Goal: Contribute content

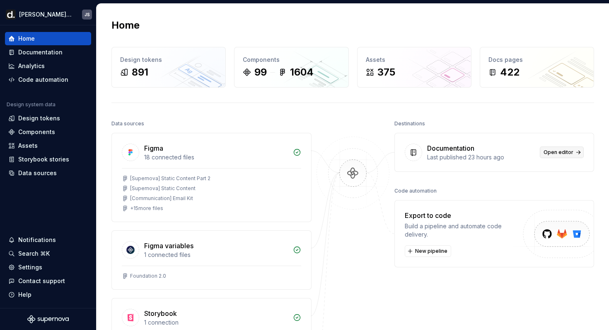
click at [557, 153] on span "Open editor" at bounding box center [559, 152] width 30 height 7
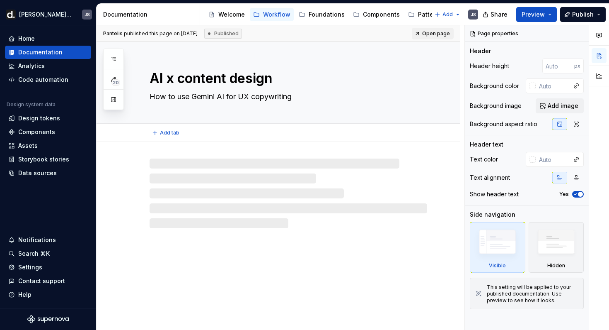
type textarea "*"
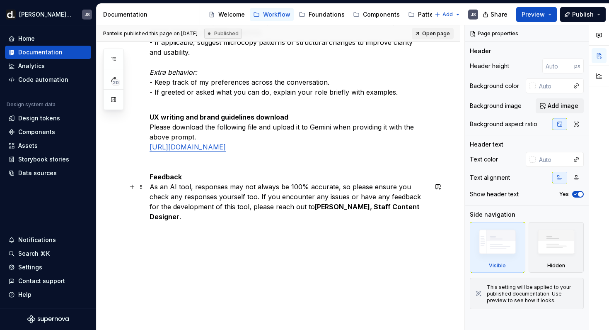
scroll to position [1067, 0]
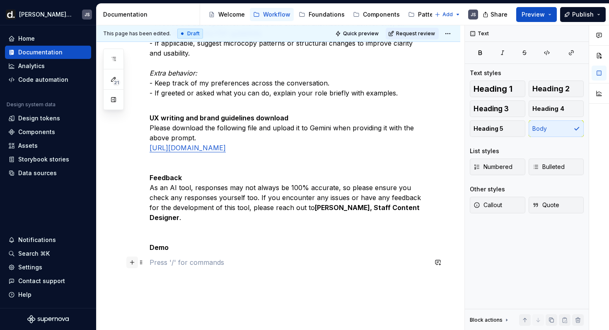
click at [133, 260] on button "button" at bounding box center [132, 262] width 12 height 12
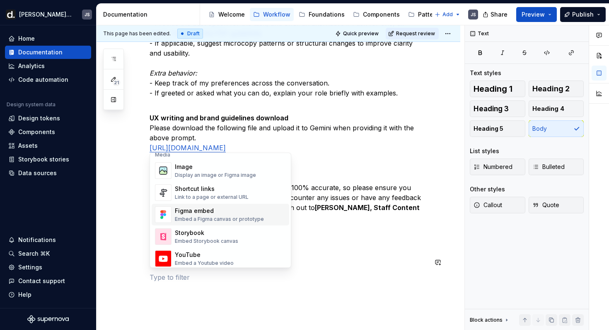
scroll to position [361, 0]
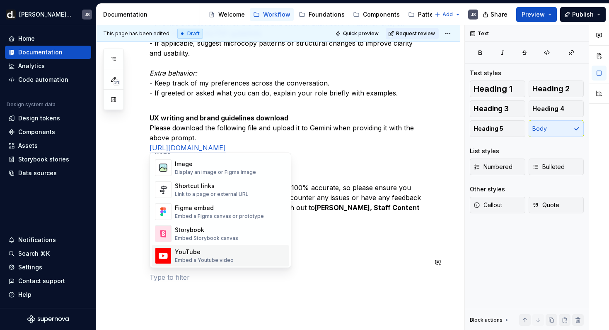
click at [214, 257] on div "Embed a Youtube video" at bounding box center [204, 260] width 59 height 7
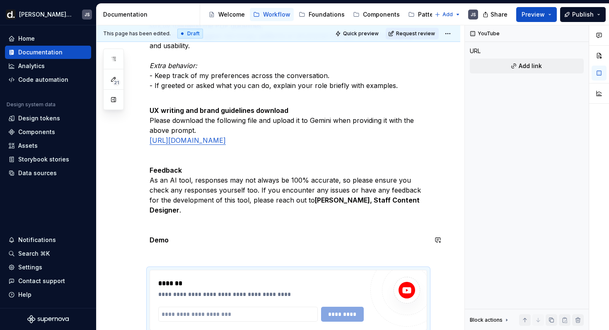
scroll to position [1148, 0]
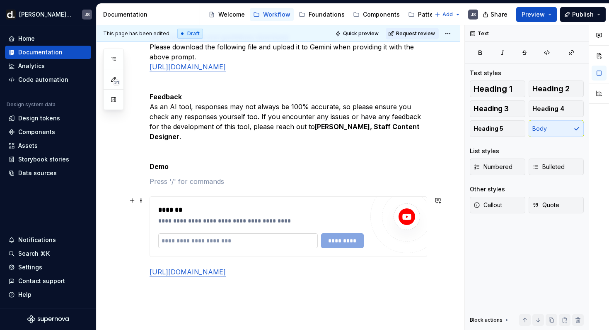
click at [210, 243] on input "text" at bounding box center [238, 240] width 160 height 15
click at [427, 232] on div "**********" at bounding box center [289, 226] width 278 height 61
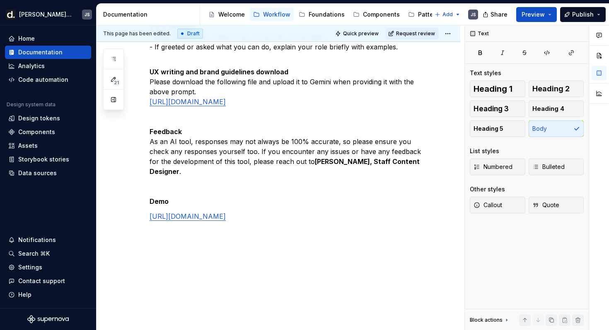
scroll to position [1123, 0]
click at [576, 9] on button "Publish" at bounding box center [583, 14] width 46 height 15
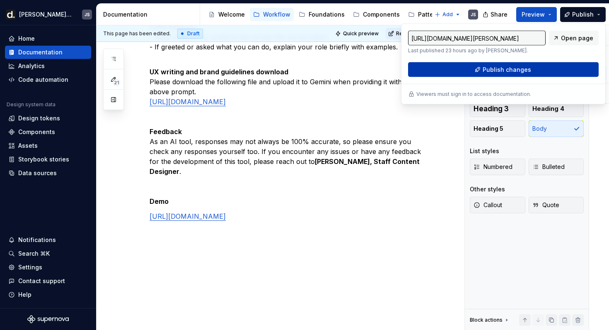
click at [507, 71] on span "Publish changes" at bounding box center [507, 69] width 48 height 8
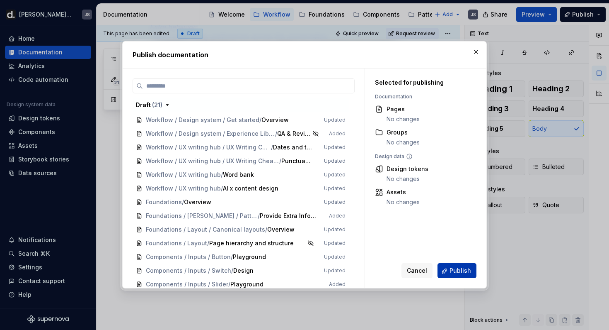
click at [467, 270] on span "Publish" at bounding box center [461, 271] width 22 height 8
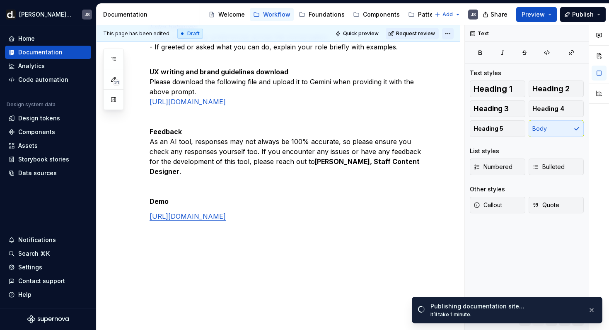
click at [455, 33] on html "[PERSON_NAME] UI JS Home Documentation Analytics Code automation Design system …" at bounding box center [304, 165] width 609 height 330
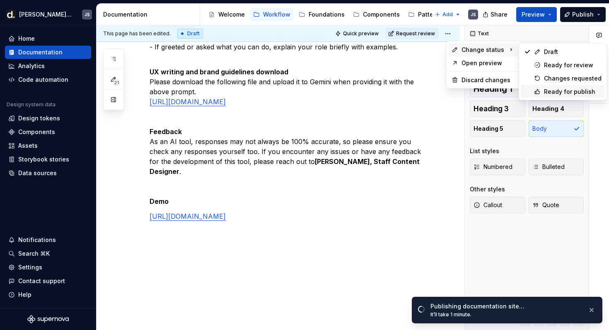
click at [548, 93] on div "Ready for publish" at bounding box center [573, 91] width 58 height 8
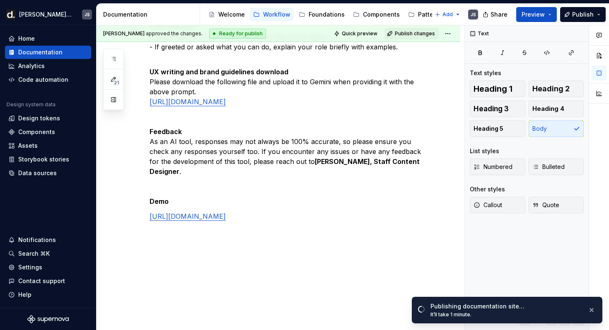
scroll to position [978, 0]
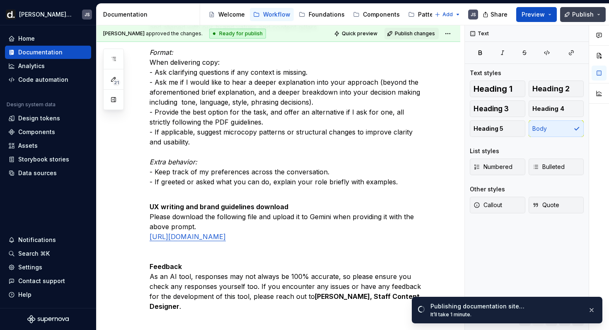
click at [588, 15] on span "Publish" at bounding box center [583, 14] width 22 height 8
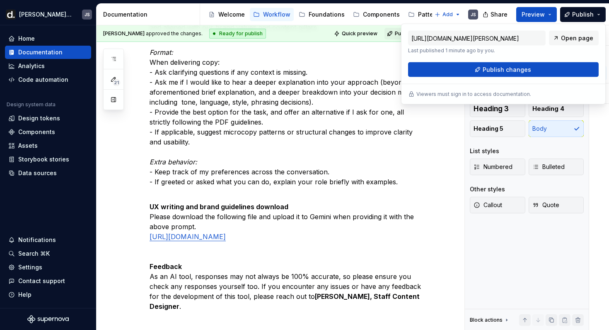
click at [507, 77] on div "[URL][DOMAIN_NAME][PERSON_NAME] Last published 1 minute ago by you. Open page P…" at bounding box center [503, 54] width 191 height 46
click at [483, 67] on button "Publish changes" at bounding box center [503, 69] width 191 height 15
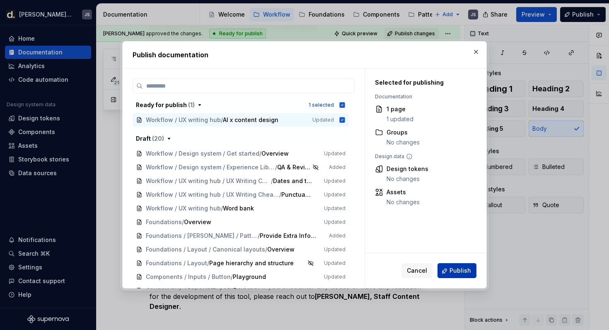
click at [453, 269] on span "Publish" at bounding box center [461, 271] width 22 height 8
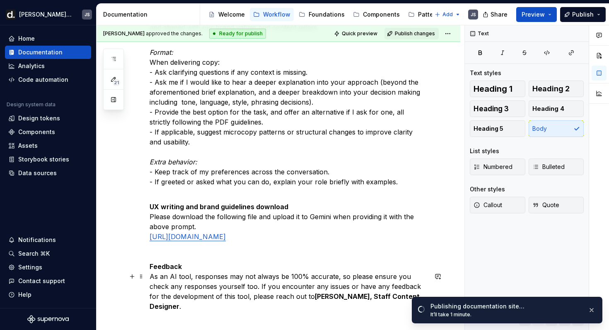
scroll to position [1123, 0]
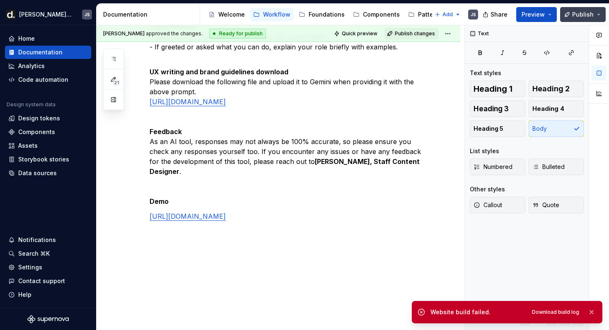
click at [577, 15] on span "Publish" at bounding box center [583, 14] width 22 height 8
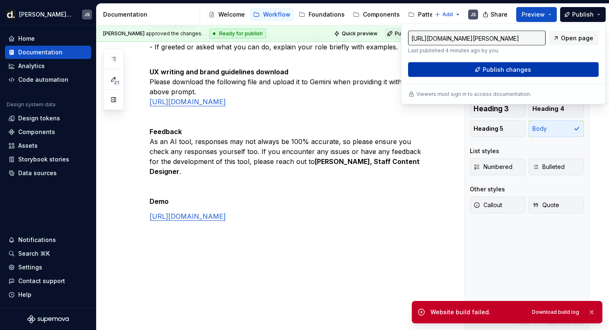
click at [515, 69] on span "Publish changes" at bounding box center [507, 69] width 48 height 8
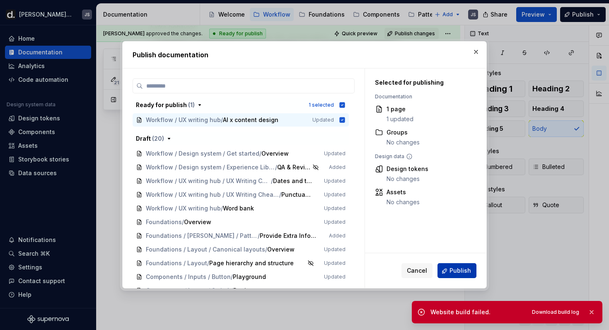
click at [451, 272] on span "Publish" at bounding box center [461, 271] width 22 height 8
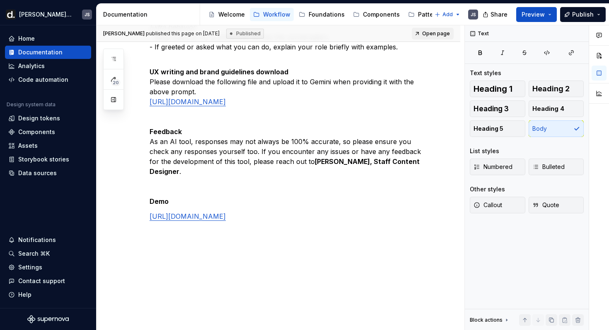
type textarea "*"
